Goal: Task Accomplishment & Management: Complete application form

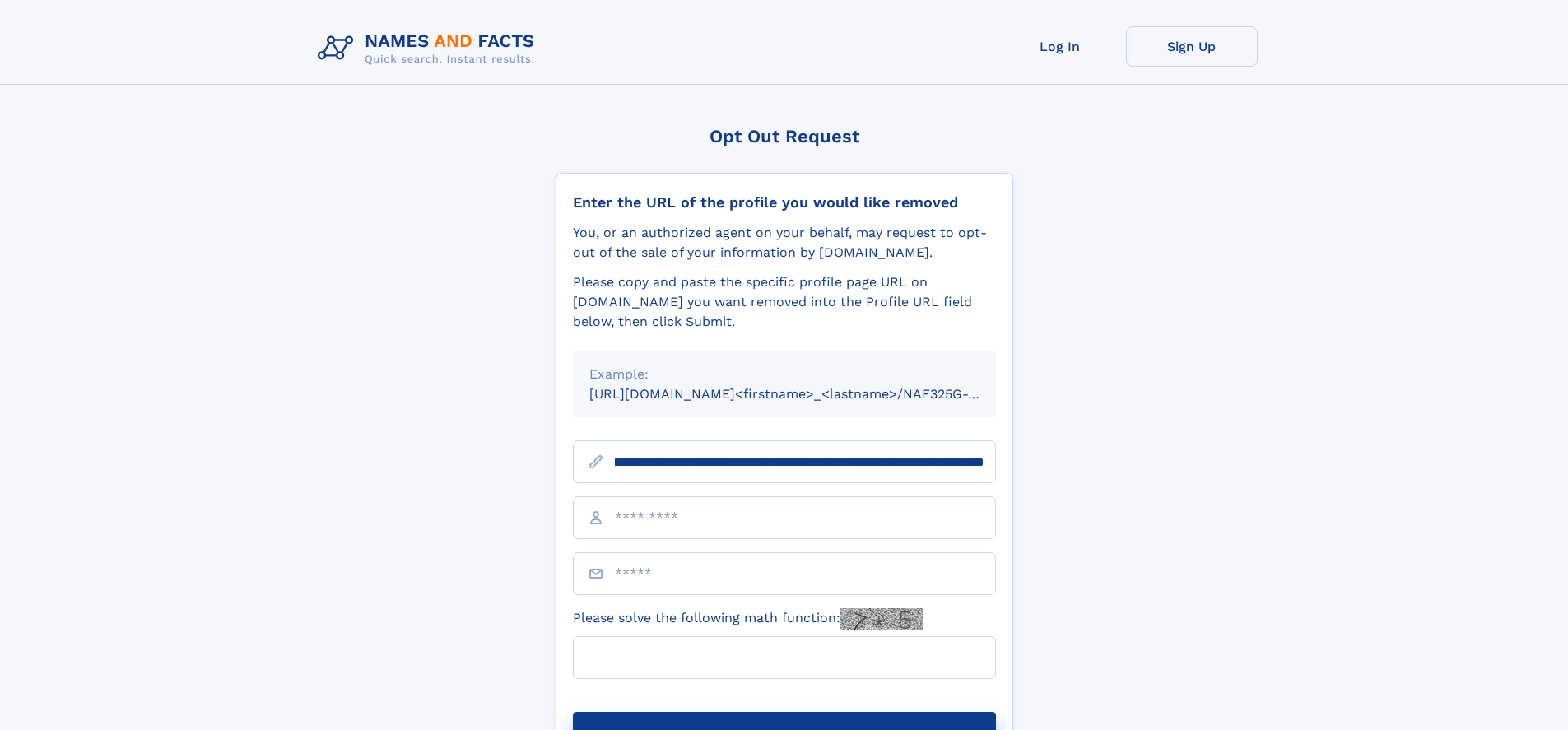
scroll to position [0, 195]
type input "**********"
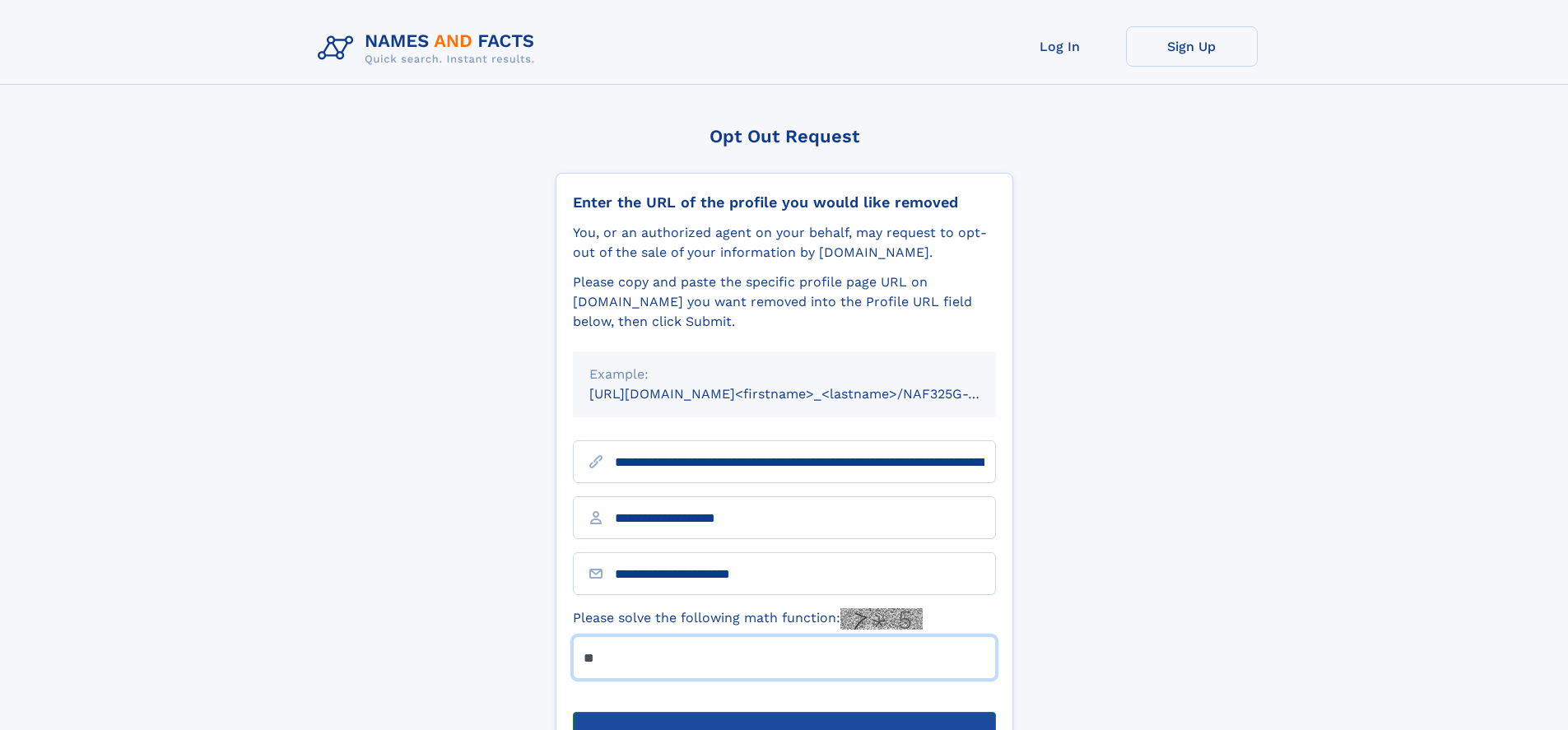
type input "**"
click at [783, 712] on button "Submit Opt Out Request" at bounding box center [784, 738] width 423 height 52
